Goal: Transaction & Acquisition: Purchase product/service

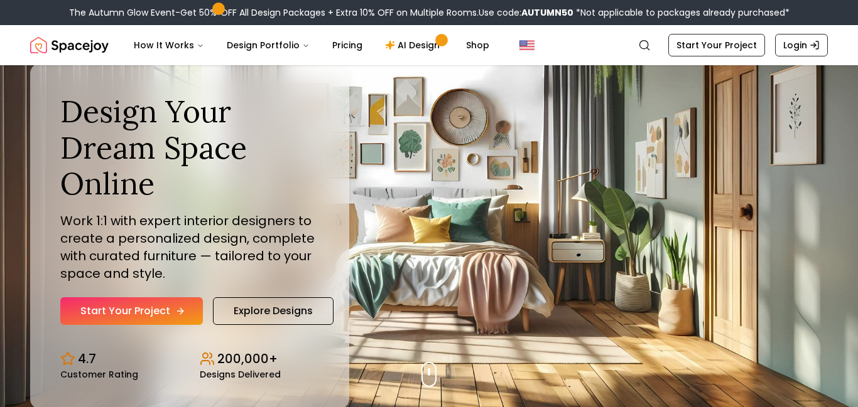
click at [193, 308] on link "Start Your Project" at bounding box center [131, 312] width 143 height 28
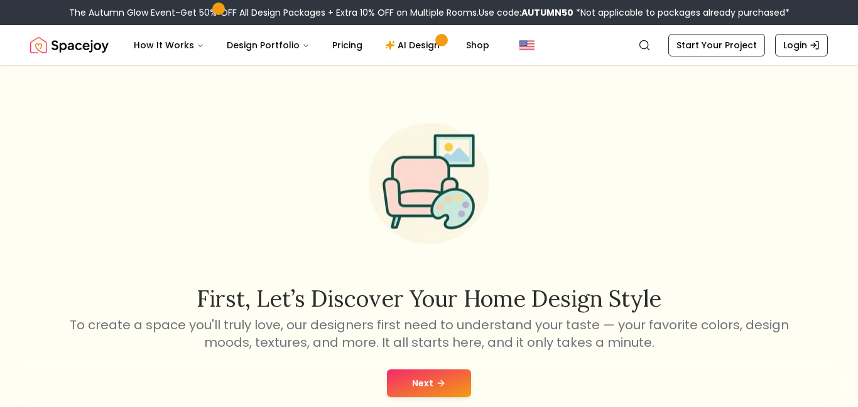
click at [460, 382] on button "Next" at bounding box center [429, 384] width 84 height 28
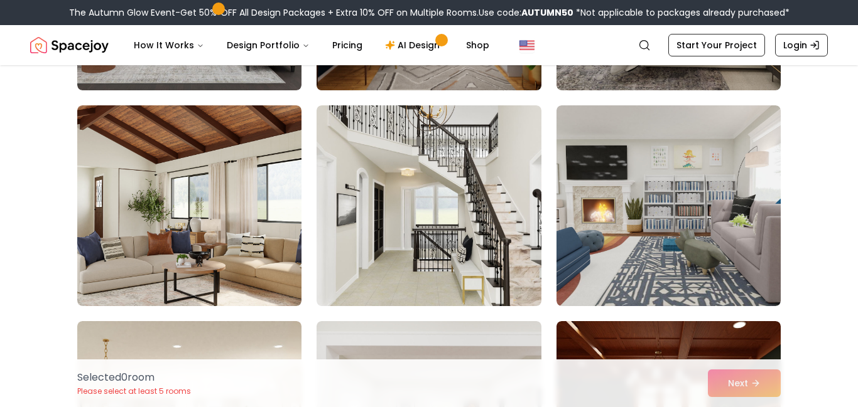
scroll to position [286, 0]
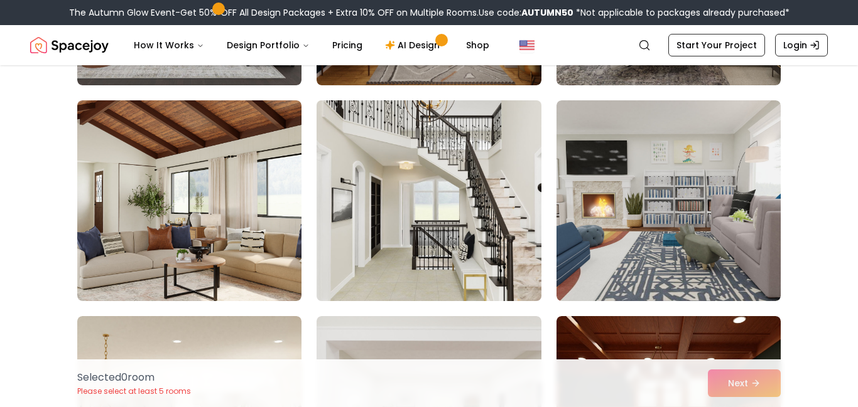
click at [424, 192] on img at bounding box center [428, 200] width 235 height 211
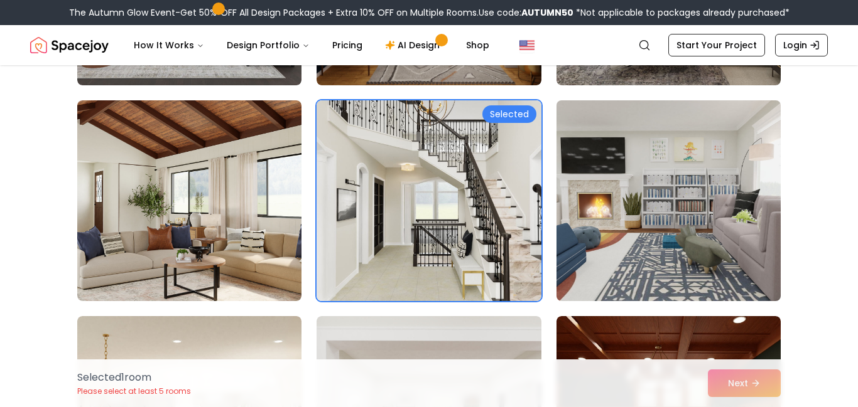
click at [612, 217] on img at bounding box center [668, 200] width 235 height 211
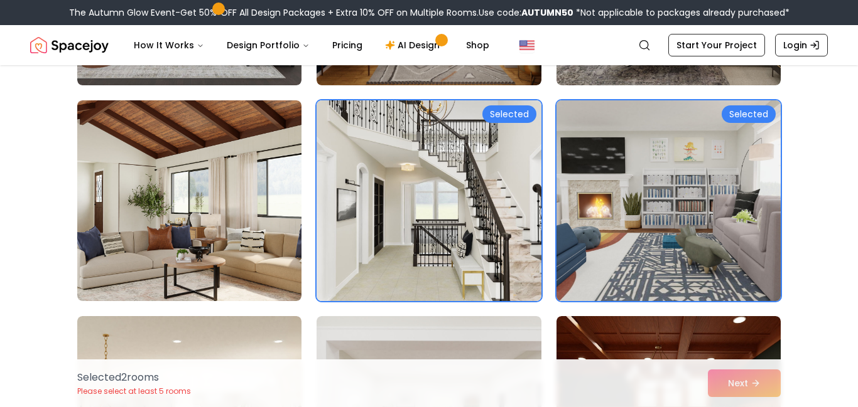
click at [612, 217] on img at bounding box center [668, 200] width 235 height 211
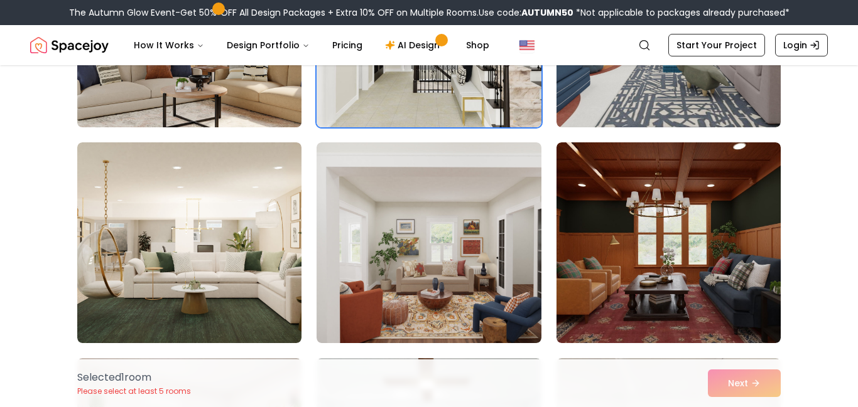
scroll to position [461, 0]
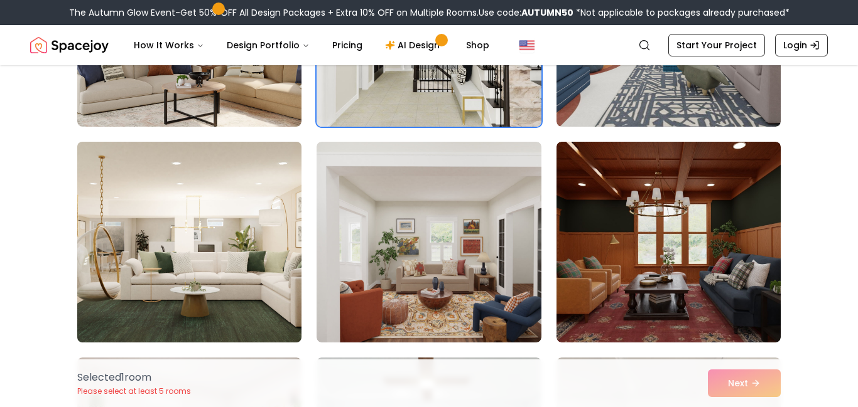
click at [247, 242] on img at bounding box center [189, 242] width 235 height 211
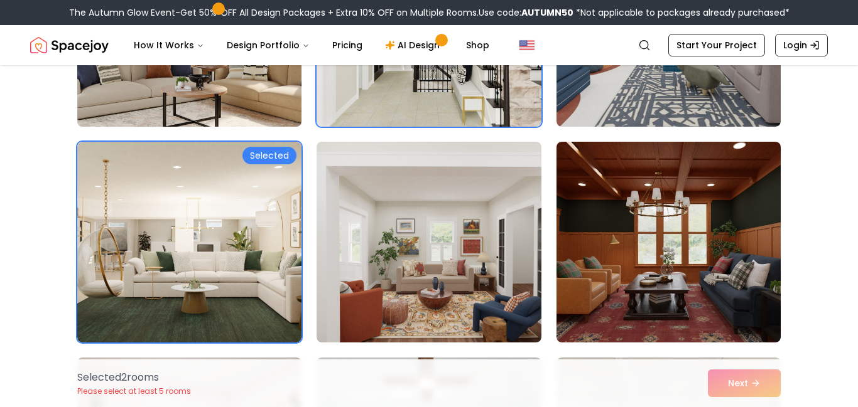
click at [218, 121] on img at bounding box center [189, 26] width 235 height 211
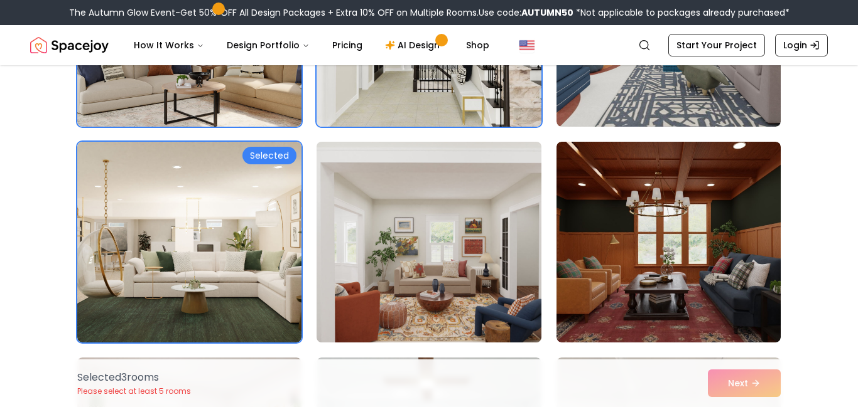
click at [492, 274] on img at bounding box center [428, 242] width 235 height 211
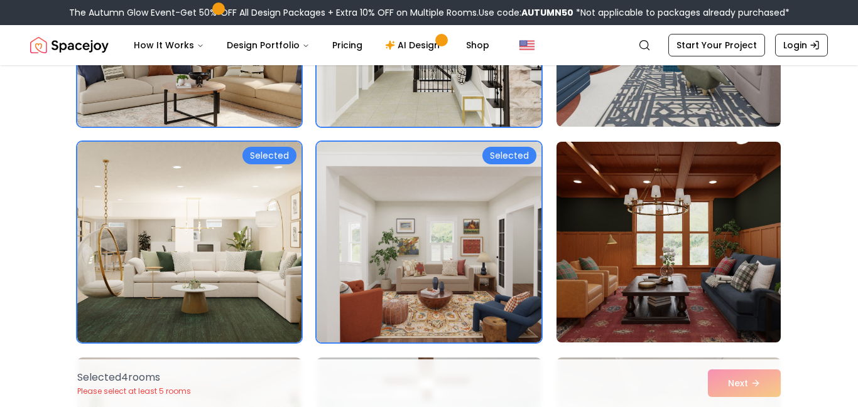
click at [677, 254] on img at bounding box center [668, 242] width 235 height 211
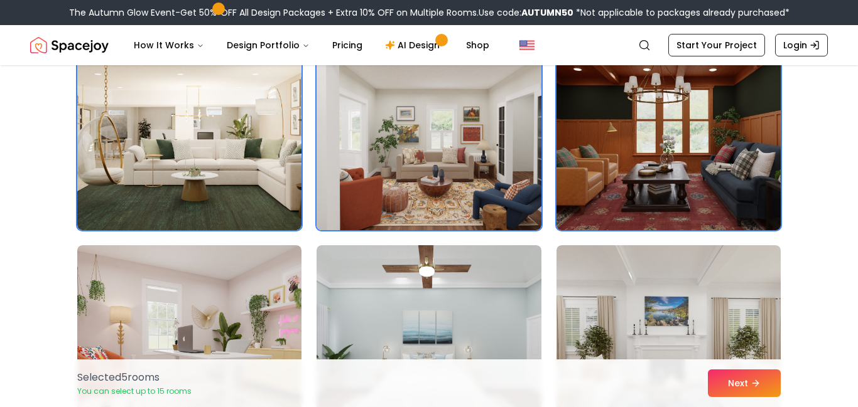
scroll to position [576, 0]
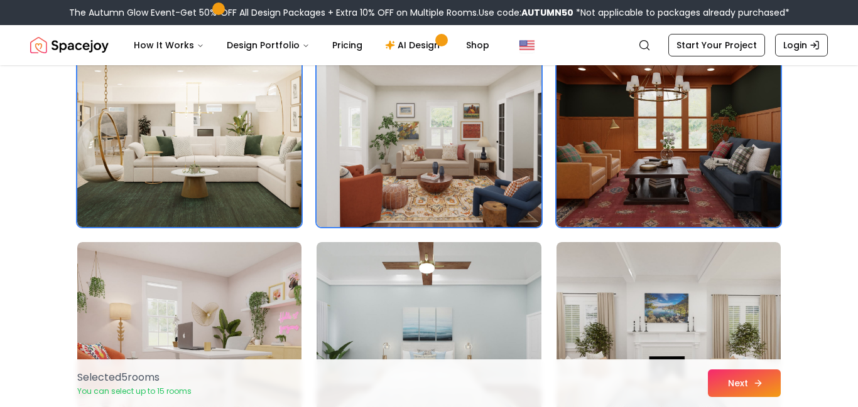
click at [741, 375] on button "Next" at bounding box center [744, 384] width 73 height 28
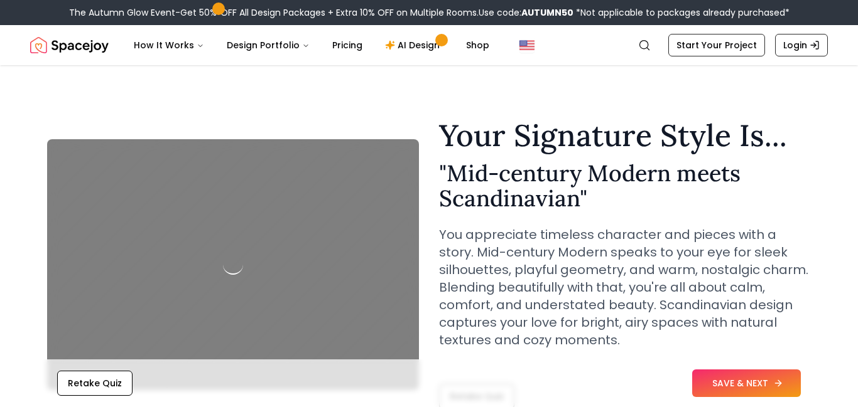
click at [785, 380] on button "SAVE & NEXT" at bounding box center [746, 384] width 109 height 28
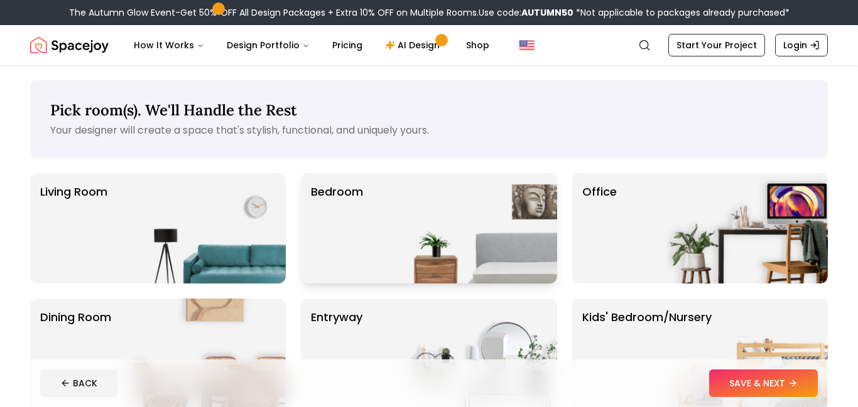
click at [383, 209] on div "Bedroom" at bounding box center [429, 228] width 256 height 111
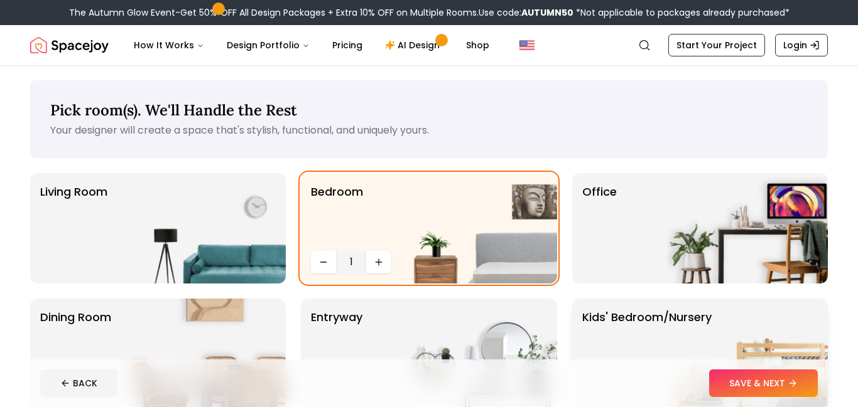
click at [713, 330] on img at bounding box center [747, 354] width 161 height 111
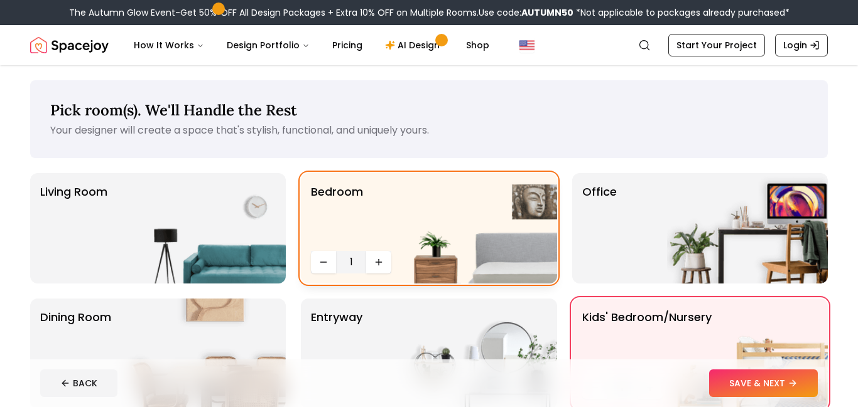
click at [409, 207] on img at bounding box center [476, 228] width 161 height 111
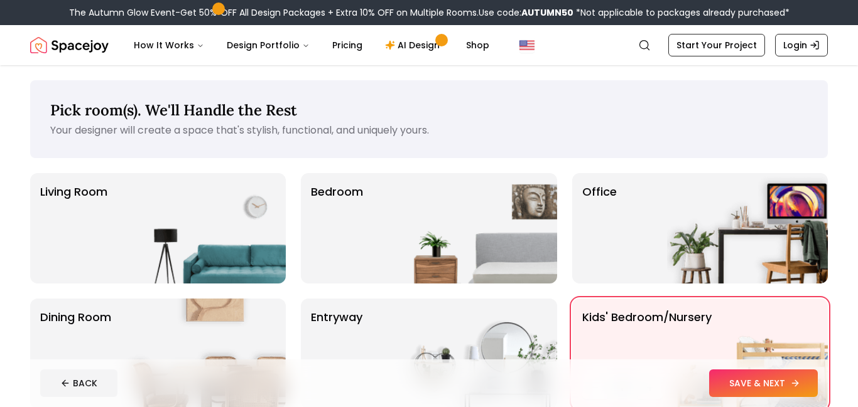
click at [770, 392] on button "SAVE & NEXT" at bounding box center [763, 384] width 109 height 28
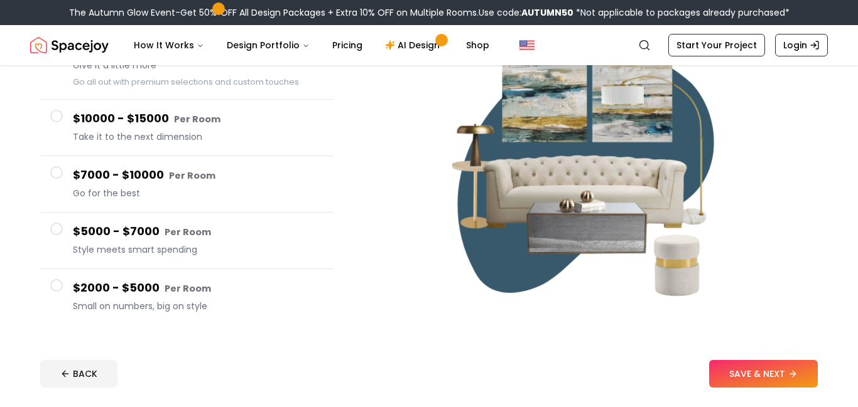
scroll to position [161, 0]
